Goal: Navigation & Orientation: Find specific page/section

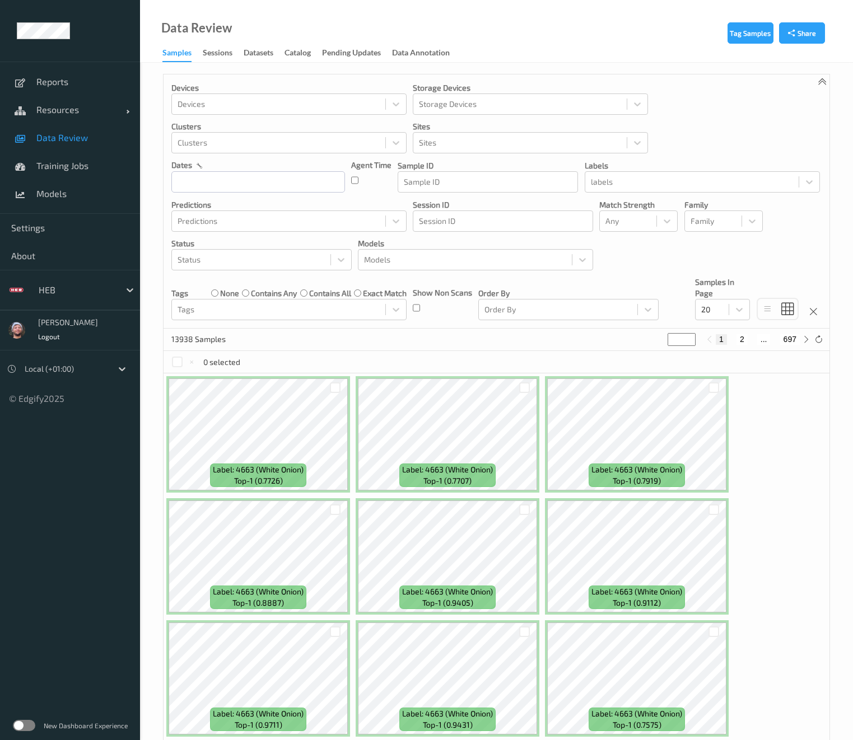
click at [66, 172] on link "Training Jobs" at bounding box center [70, 166] width 140 height 28
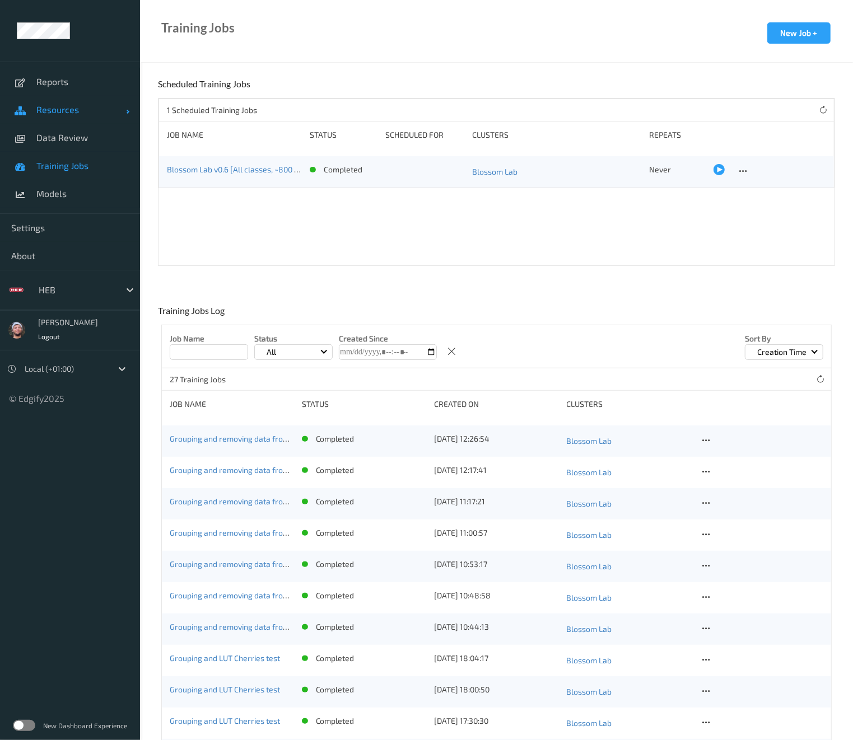
click at [70, 122] on link "Resources" at bounding box center [70, 110] width 140 height 28
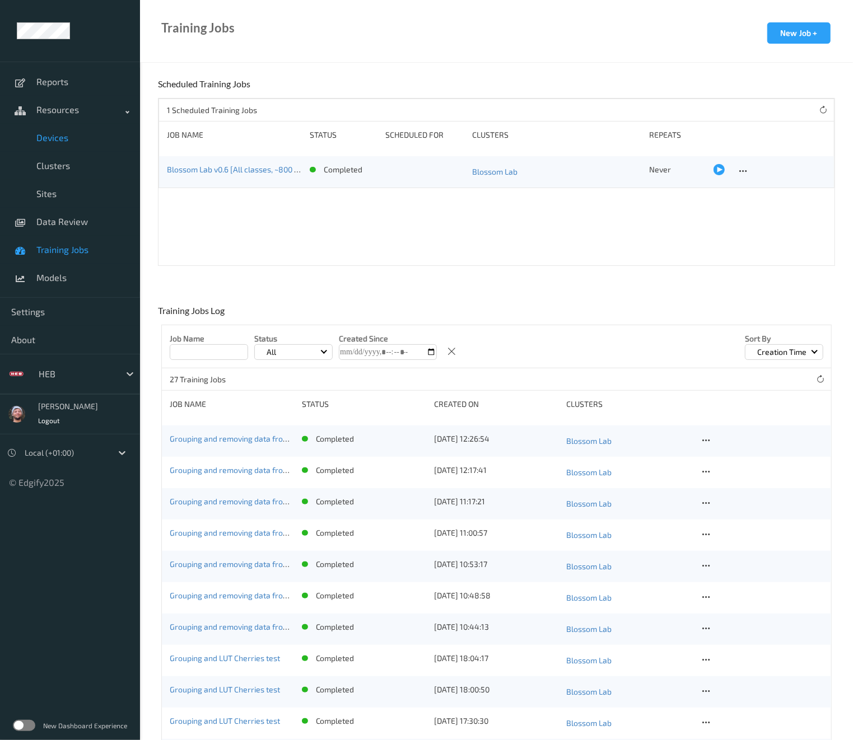
click at [81, 146] on link "Devices" at bounding box center [70, 138] width 140 height 28
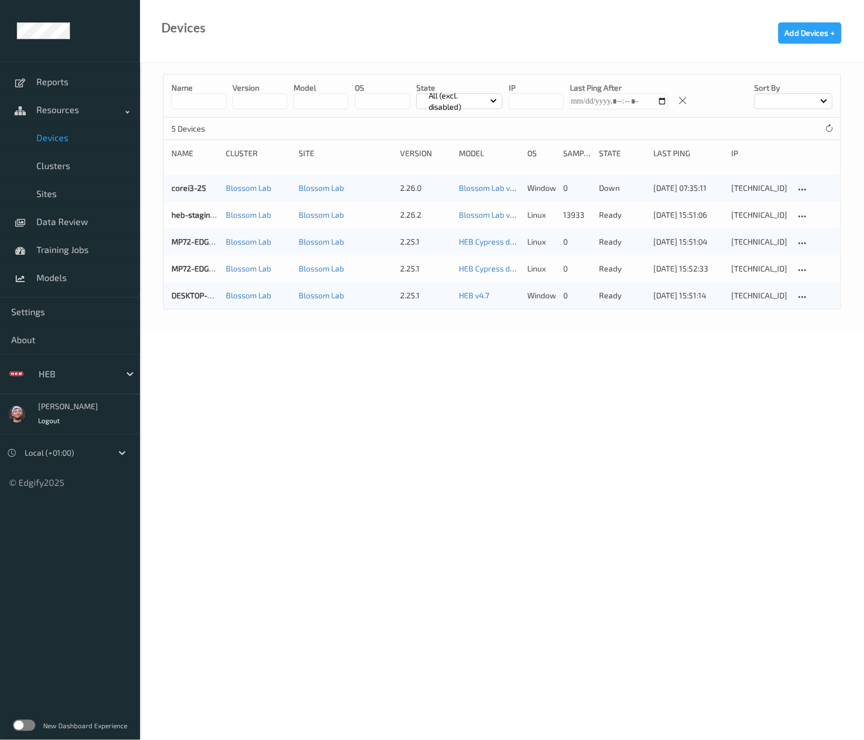
click at [349, 467] on body "Reports Resources Devices Clusters Sites Data Review Training Jobs Models Setti…" at bounding box center [432, 370] width 864 height 740
click at [86, 327] on link "About" at bounding box center [70, 340] width 140 height 28
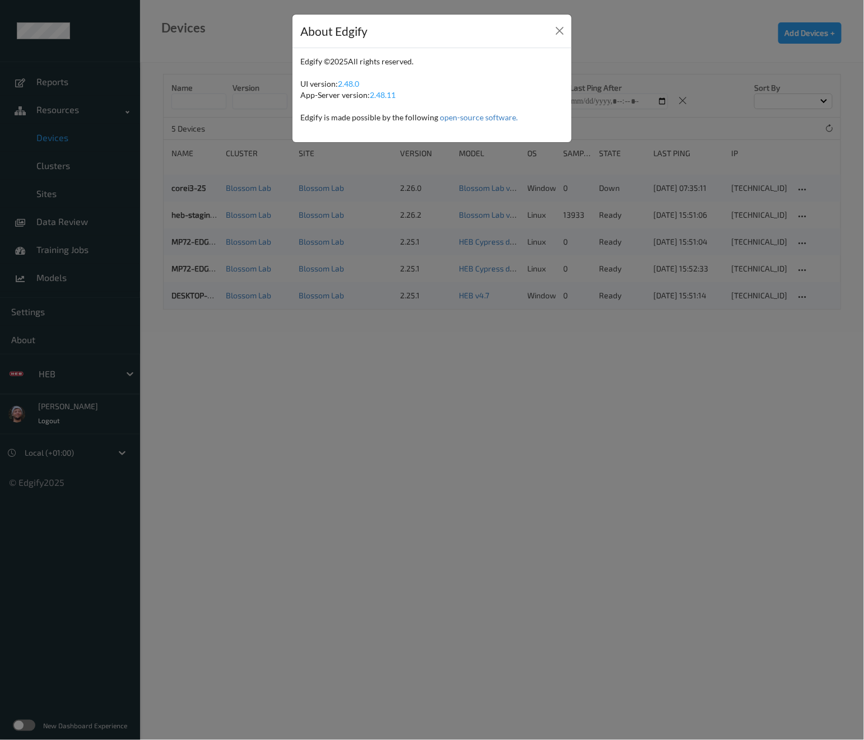
click at [83, 321] on div "About Edgify Edgify © 2025 All rights reserved. UI version: 2.48.0 App-Server v…" at bounding box center [432, 370] width 864 height 740
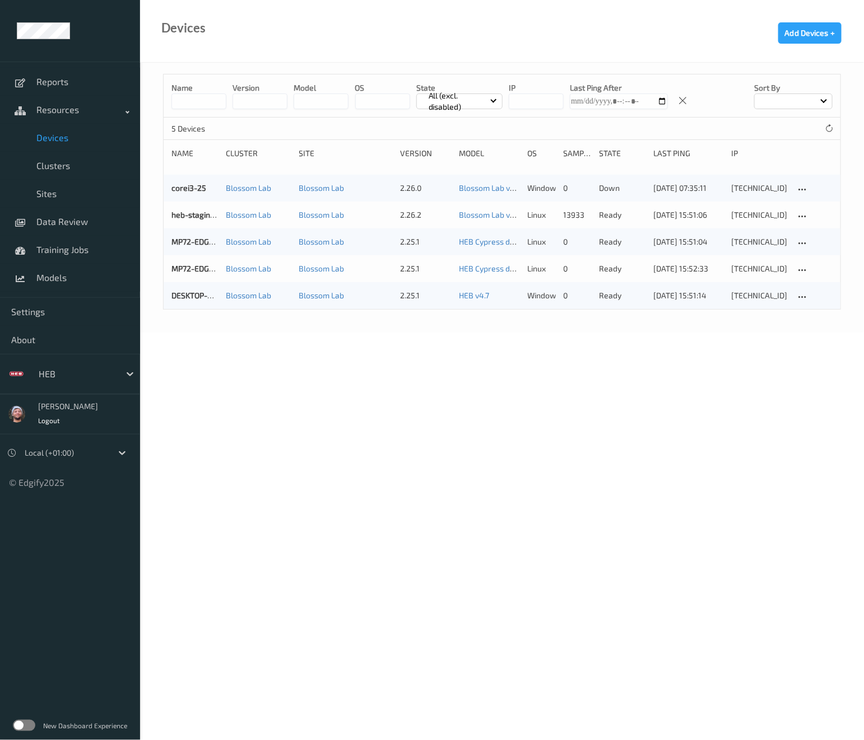
click at [83, 321] on link "Settings" at bounding box center [70, 312] width 140 height 28
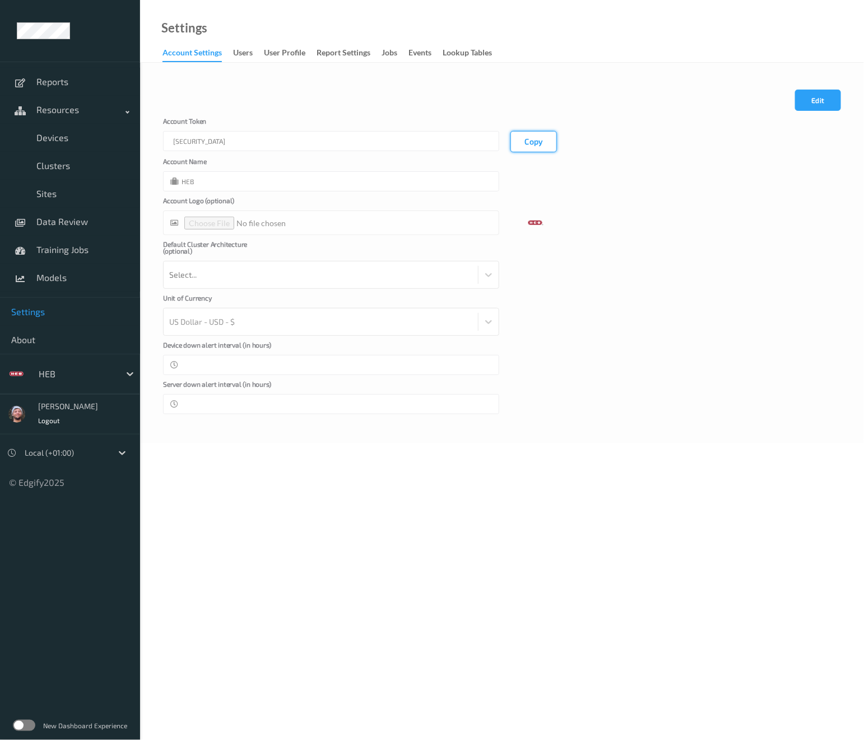
click at [520, 136] on button "Copy" at bounding box center [533, 141] width 46 height 21
click at [559, 30] on div "Settings Account Settings users User Profile Report Settings Jobs events Lookup…" at bounding box center [502, 31] width 724 height 63
click at [818, 301] on div "Unit of Currency US Dollar - USD - $" at bounding box center [502, 315] width 678 height 41
click at [825, 165] on div "Account Name HEB" at bounding box center [502, 175] width 678 height 34
click at [68, 186] on link "Sites" at bounding box center [70, 194] width 140 height 28
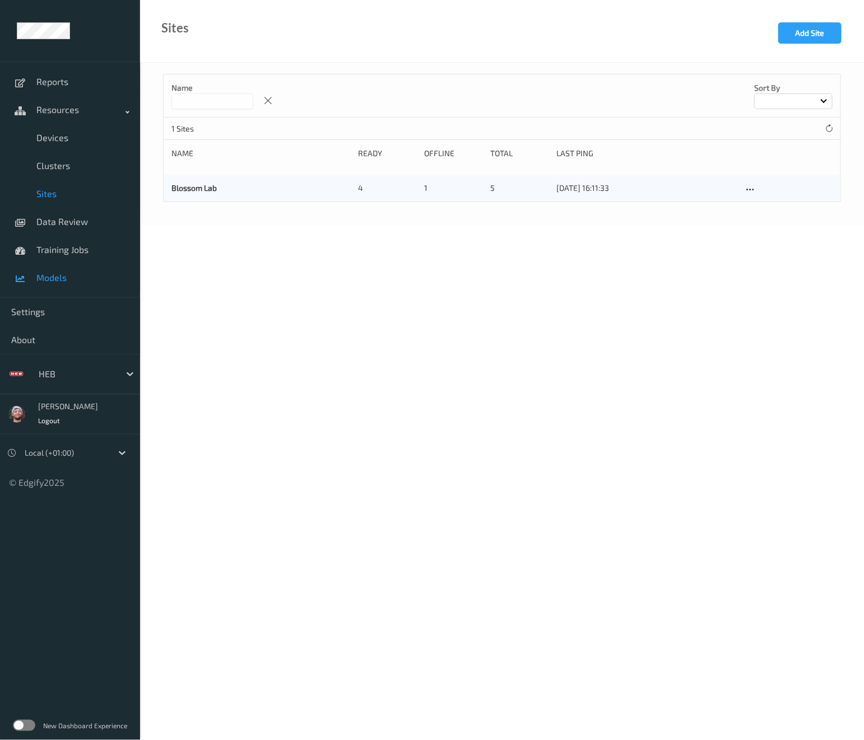
click at [67, 282] on span "Models" at bounding box center [82, 277] width 92 height 11
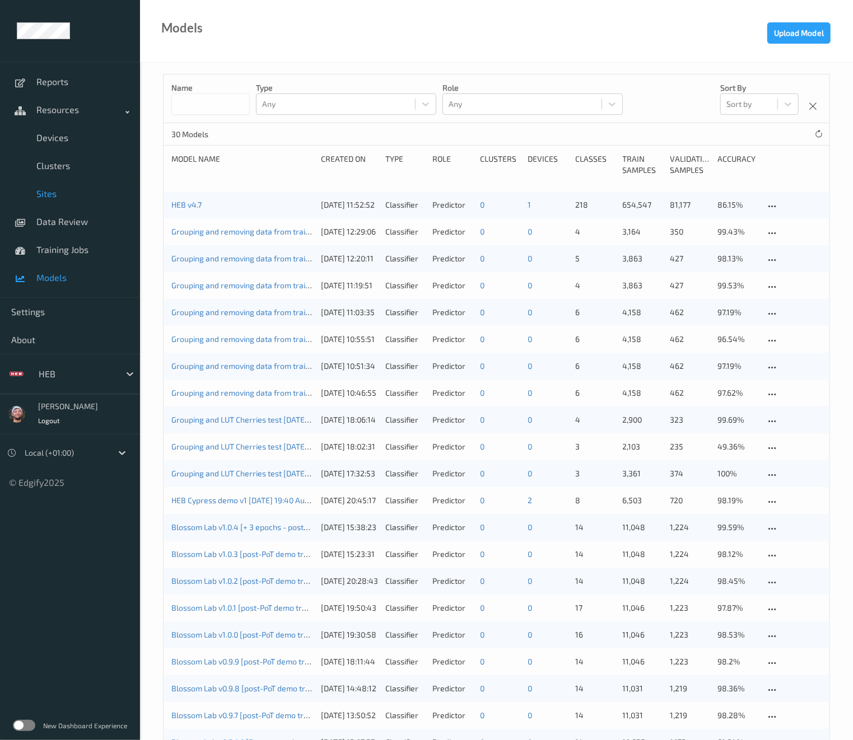
click at [62, 198] on span "Sites" at bounding box center [82, 193] width 92 height 11
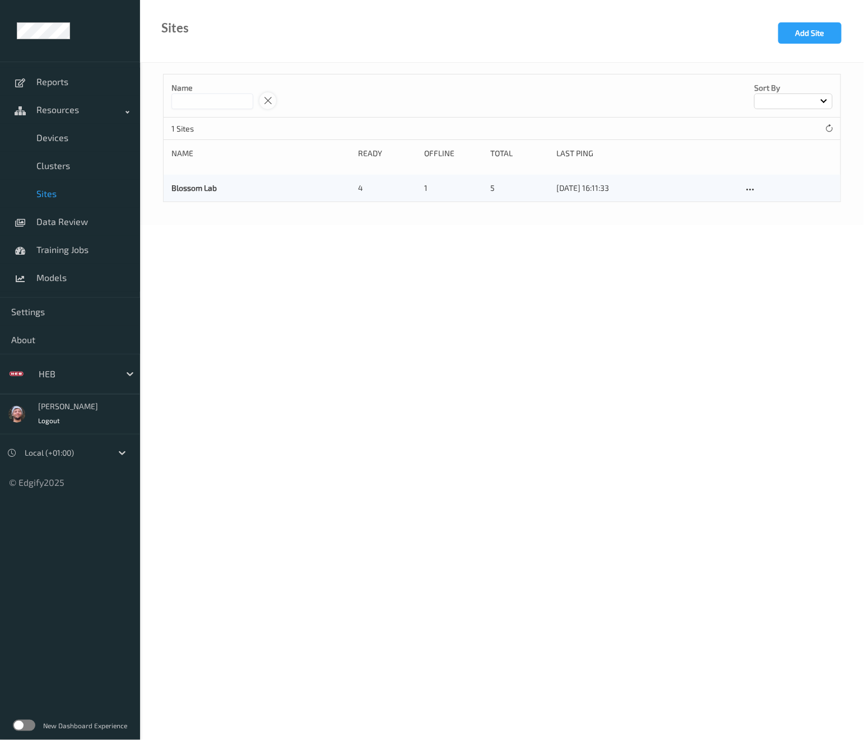
click at [276, 96] on div at bounding box center [267, 100] width 17 height 17
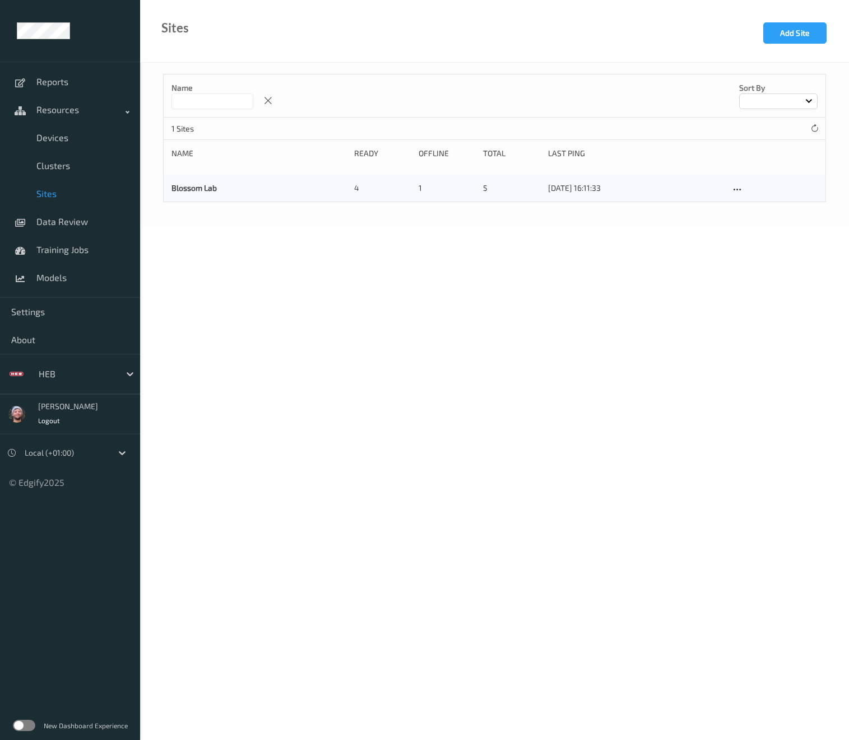
click at [538, 68] on div "Name Sort by 1 Sites Name Ready Offline Total Last Ping Blossom Lab 4 1 5 21/08…" at bounding box center [494, 144] width 708 height 162
click at [68, 237] on link "Training Jobs" at bounding box center [70, 250] width 140 height 28
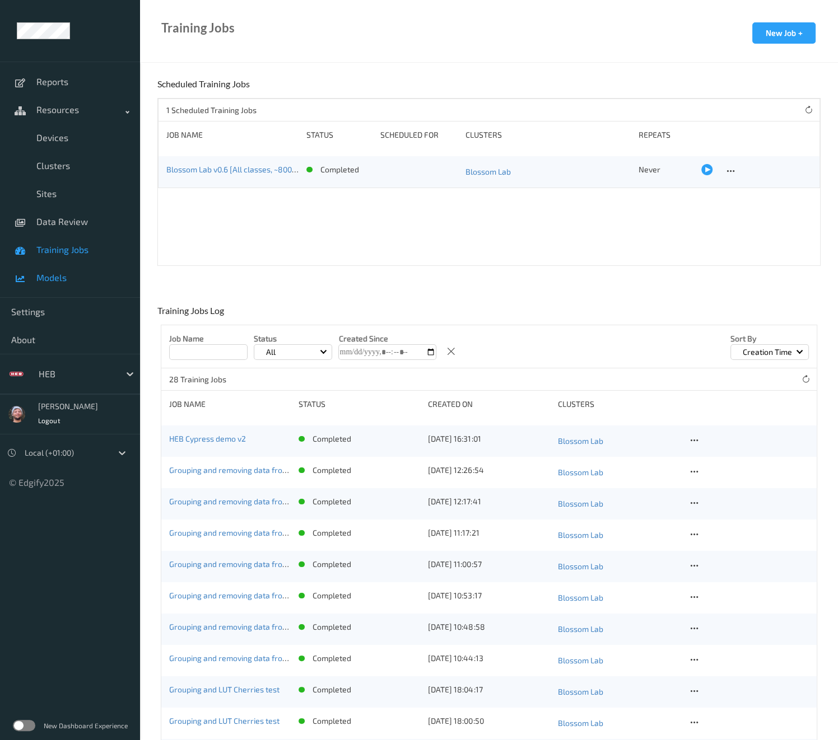
click at [65, 289] on link "Models" at bounding box center [70, 278] width 140 height 28
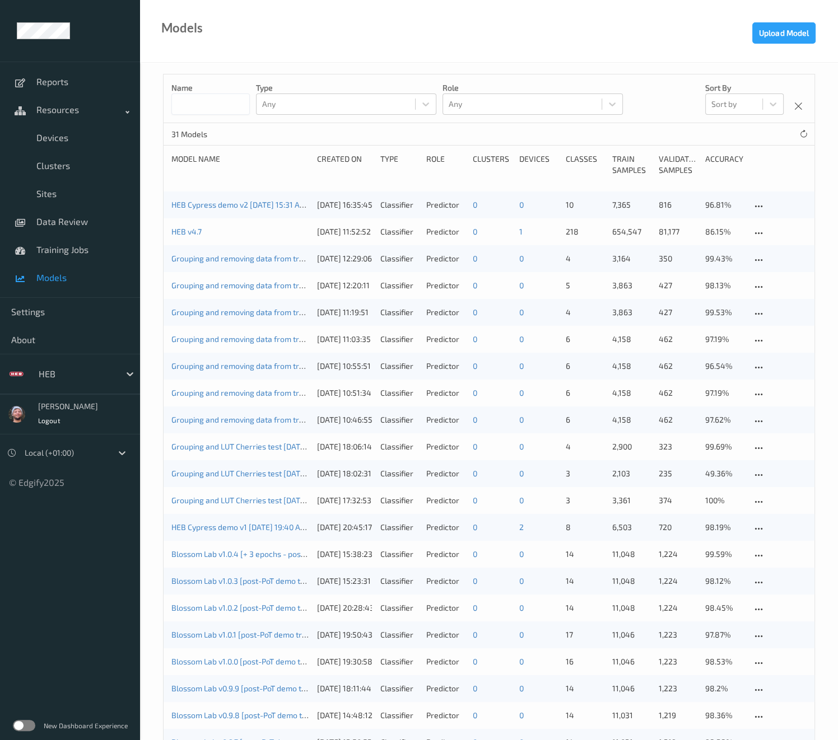
click at [234, 535] on div "HEB Cypress demo v1 2025-08-13 19:40 Auto Save 13/08/2025 20:45:17 Classifier P…" at bounding box center [489, 527] width 651 height 27
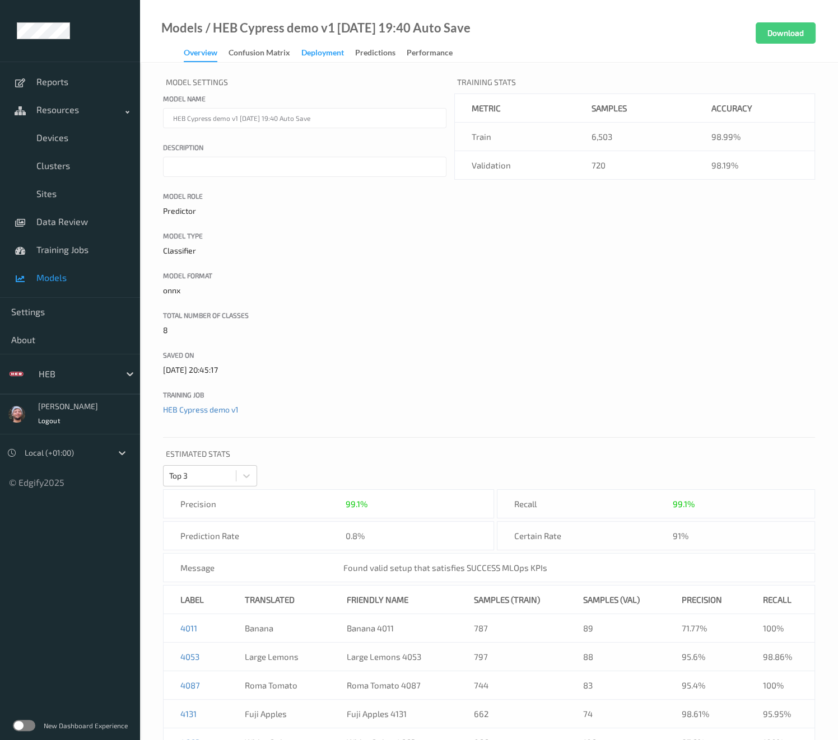
click at [310, 54] on div "Deployment" at bounding box center [322, 54] width 43 height 14
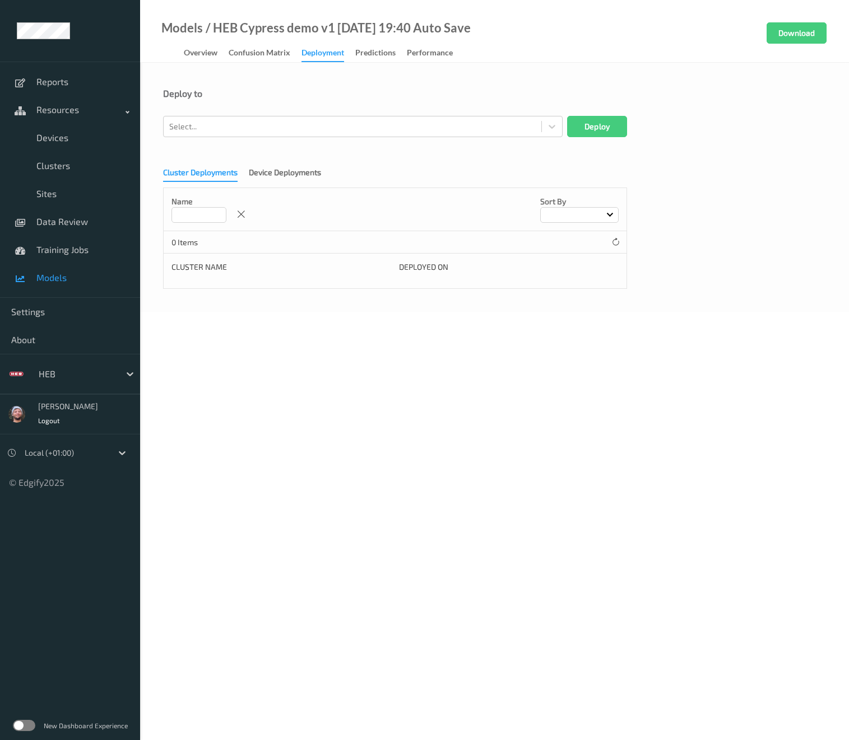
click at [284, 160] on div "Cluster Deployments Device Deployments Name Sort by 0 Items Cluster Name Deploy…" at bounding box center [494, 224] width 663 height 129
click at [284, 173] on div "Device Deployments" at bounding box center [285, 174] width 72 height 14
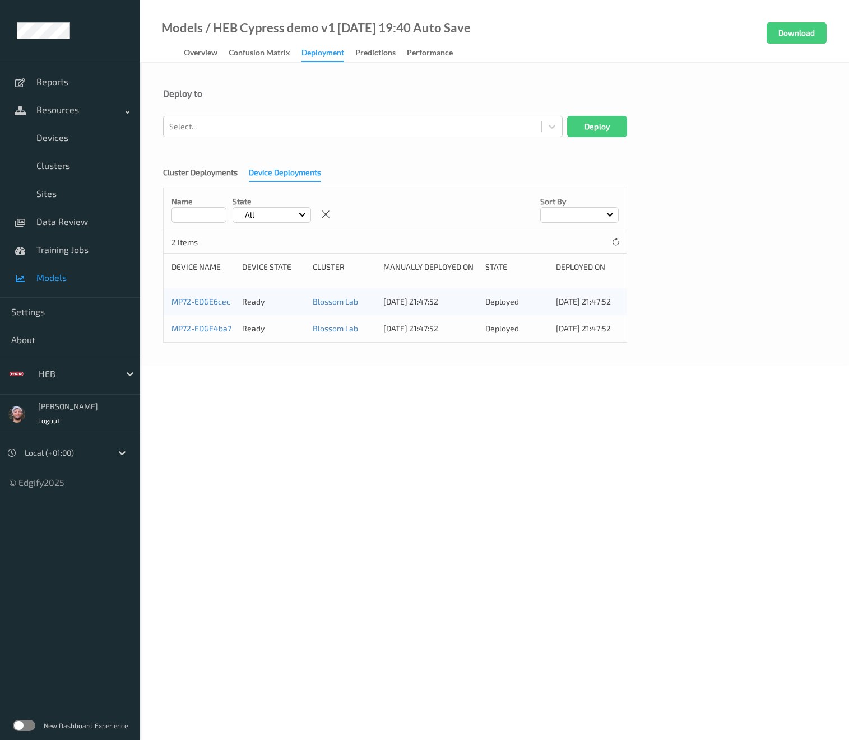
click at [271, 407] on body "Reports Resources Devices Clusters Sites Data Review Training Jobs Models Setti…" at bounding box center [424, 370] width 849 height 740
click at [346, 429] on body "Reports Resources Devices Clusters Sites Data Review Training Jobs Models Setti…" at bounding box center [424, 370] width 849 height 740
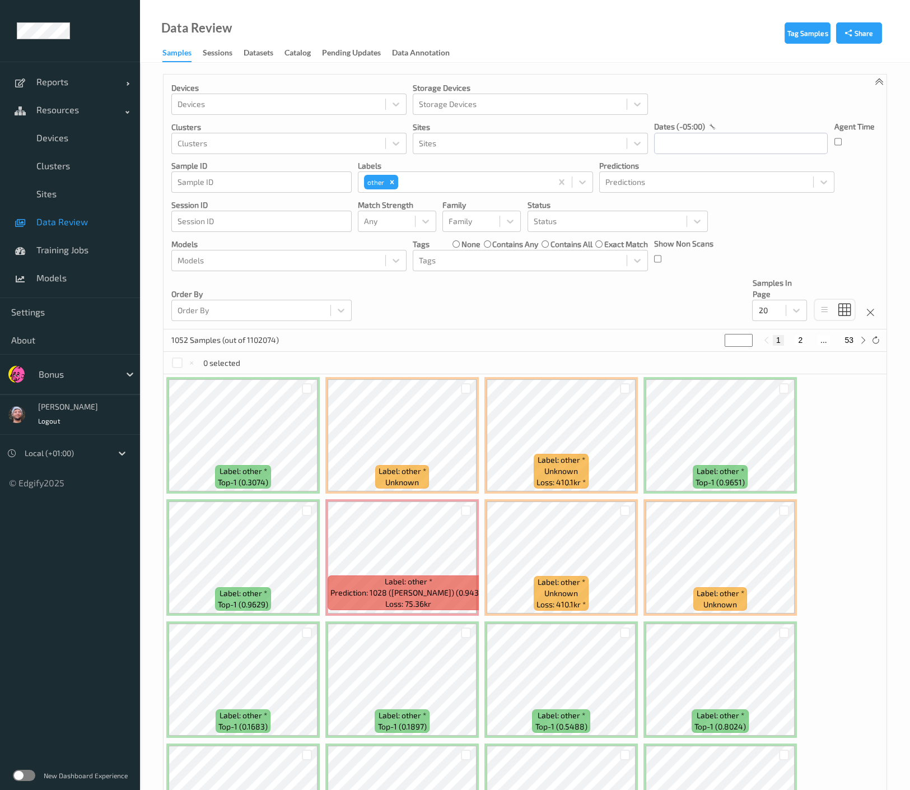
click at [90, 292] on div "Reports Default Report Customized Report Resources Devices Clusters Sites Data …" at bounding box center [70, 180] width 140 height 236
click at [90, 287] on link "Models" at bounding box center [70, 278] width 140 height 28
